Goal: Information Seeking & Learning: Learn about a topic

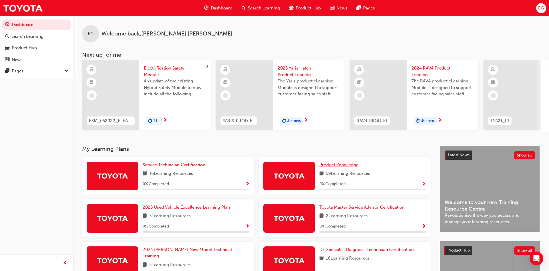
click at [337, 163] on span "Product Knowledge" at bounding box center [339, 164] width 39 height 5
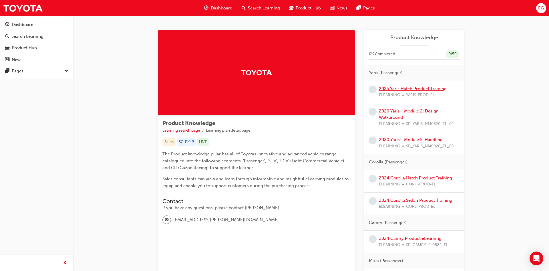
click at [415, 89] on link "2025 Yaris Hatch Product Training" at bounding box center [413, 88] width 68 height 5
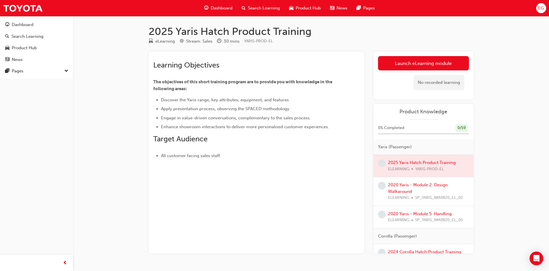
click at [430, 163] on div at bounding box center [424, 166] width 100 height 22
click at [394, 162] on div at bounding box center [424, 166] width 100 height 22
click at [407, 62] on link "Launch eLearning module" at bounding box center [423, 63] width 91 height 14
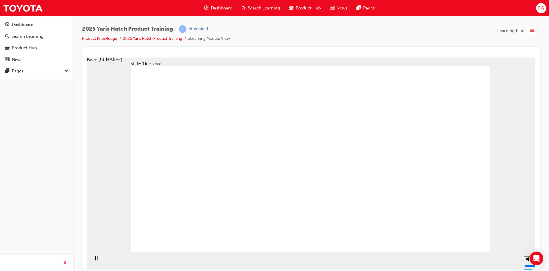
click at [95, 258] on icon "Pause (Ctrl+Alt+P)" at bounding box center [96, 258] width 3 height 4
